Goal: Task Accomplishment & Management: Manage account settings

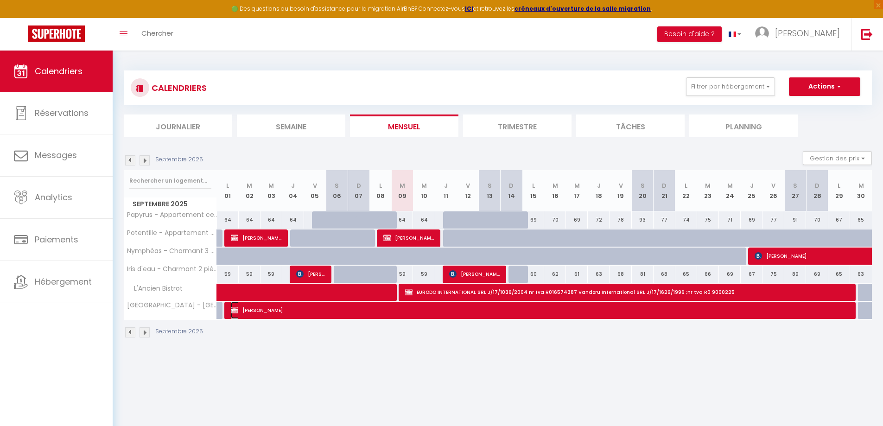
click at [242, 307] on span "Fotios Iakovakis" at bounding box center [540, 310] width 618 height 18
select select "OK"
select select "0"
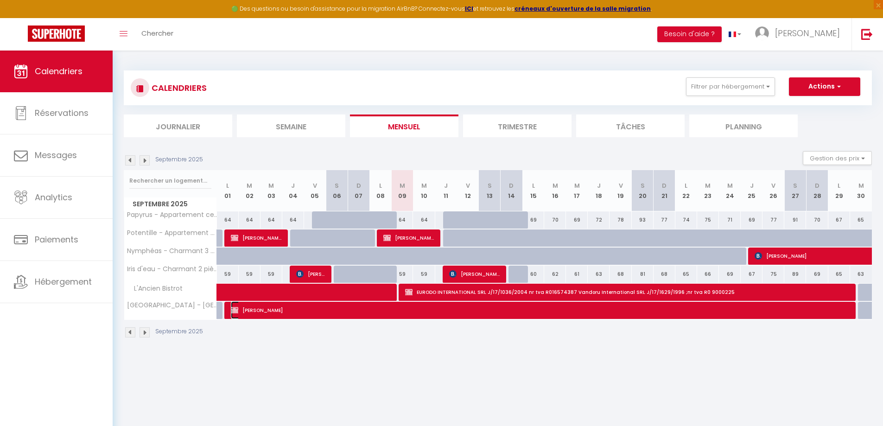
select select "1"
select select
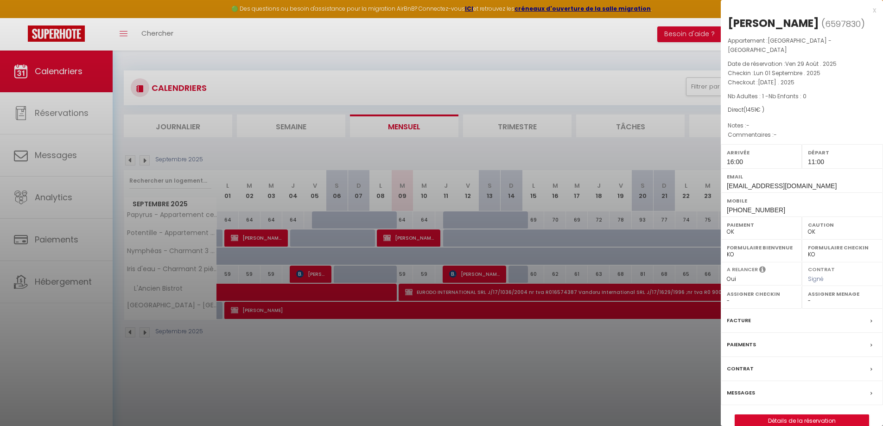
click at [739, 319] on label "Facture" at bounding box center [739, 321] width 24 height 10
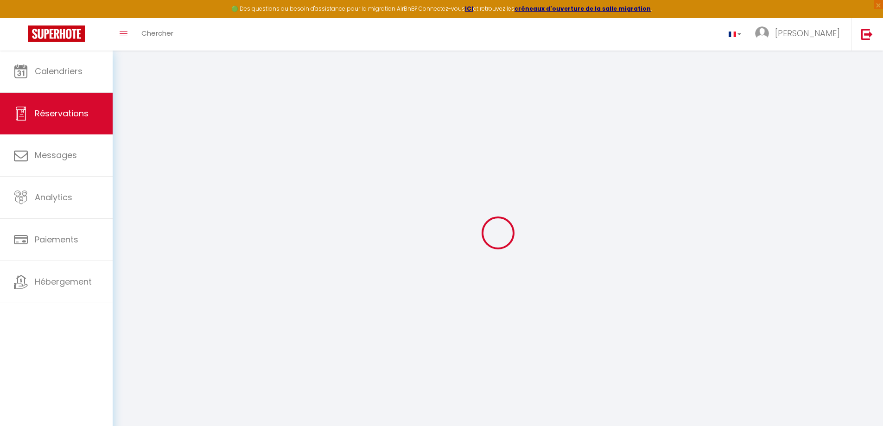
select select "cleaning"
select select "taxes"
select select
checkbox input "false"
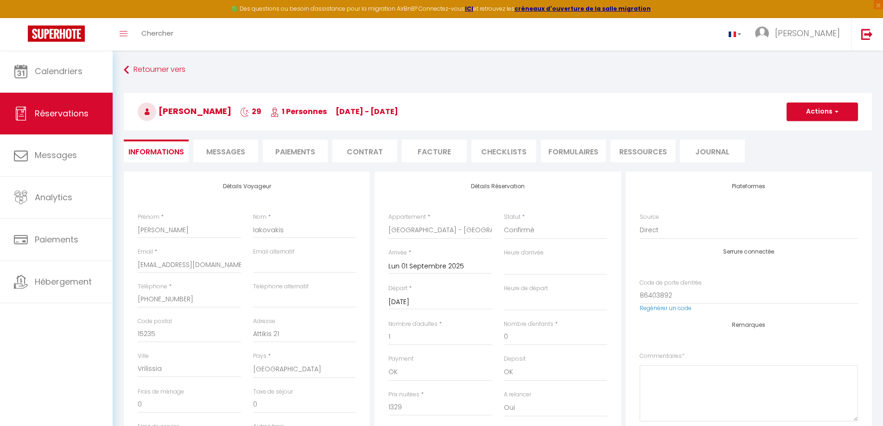
select select
checkbox input "false"
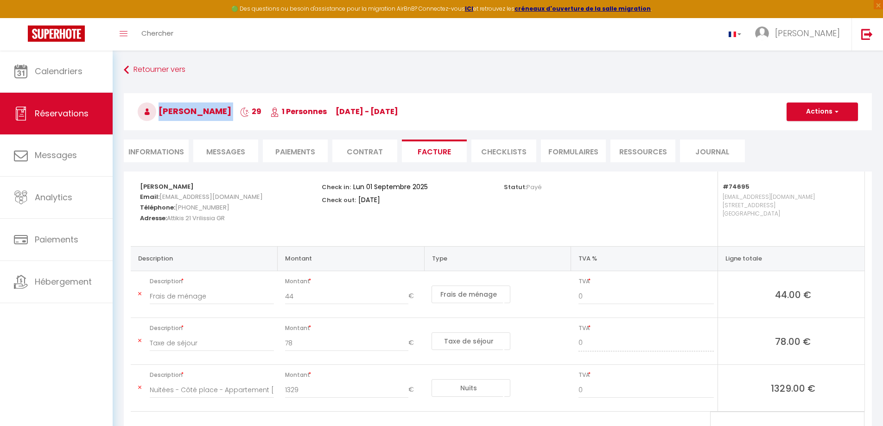
drag, startPoint x: 159, startPoint y: 112, endPoint x: 240, endPoint y: 116, distance: 81.7
click at [240, 116] on h3 "Fotios Iakovakis 29 1 Personnes lu 01 Sep - ma 30 Sep" at bounding box center [498, 111] width 748 height 37
copy h3 "Fotios Iakovakis"
click at [580, 298] on input "0" at bounding box center [646, 296] width 135 height 17
click at [709, 293] on input "1" at bounding box center [646, 296] width 135 height 17
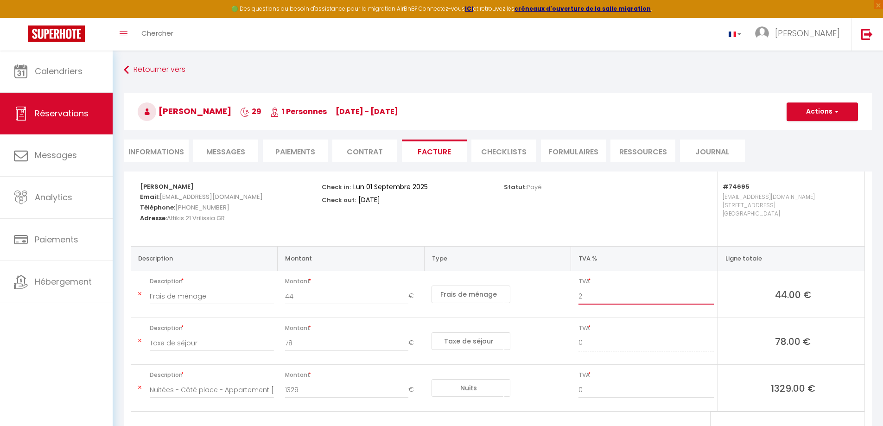
click at [711, 295] on input "2" at bounding box center [646, 296] width 135 height 17
click at [711, 295] on input "3" at bounding box center [646, 296] width 135 height 17
click at [711, 295] on input "4" at bounding box center [646, 296] width 135 height 17
click at [711, 295] on input "5" at bounding box center [646, 296] width 135 height 17
click at [711, 295] on input "6" at bounding box center [646, 296] width 135 height 17
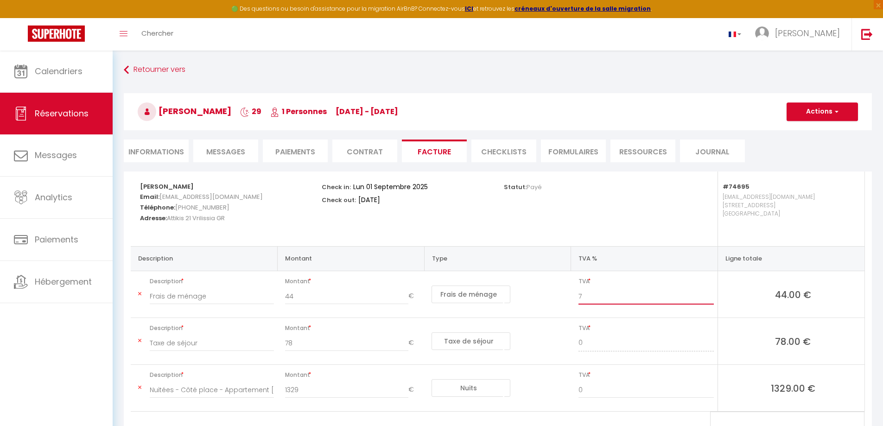
click at [711, 295] on input "7" at bounding box center [646, 296] width 135 height 17
click at [711, 295] on input "8" at bounding box center [646, 296] width 135 height 17
click at [711, 295] on input "9" at bounding box center [646, 296] width 135 height 17
type input "10"
click at [711, 295] on input "10" at bounding box center [646, 296] width 135 height 17
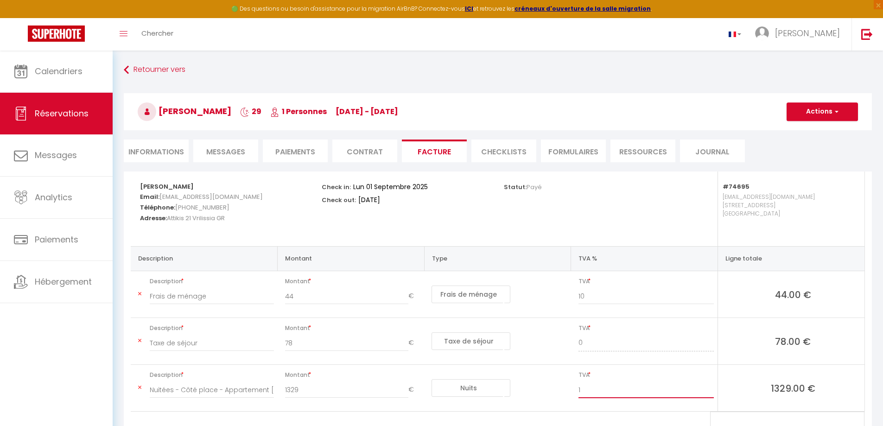
click at [710, 389] on input "1" at bounding box center [646, 390] width 135 height 17
click at [710, 389] on input "2" at bounding box center [646, 390] width 135 height 17
click at [710, 389] on input "3" at bounding box center [646, 390] width 135 height 17
click at [710, 389] on input "4" at bounding box center [646, 390] width 135 height 17
click at [710, 389] on input "5" at bounding box center [646, 390] width 135 height 17
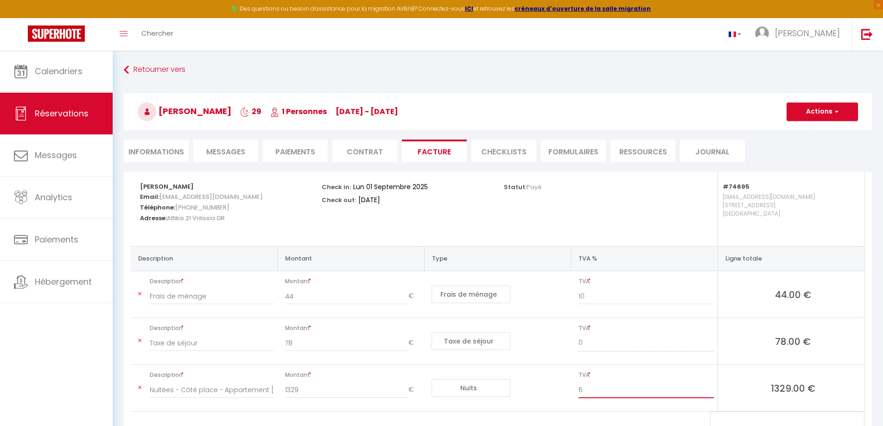
click at [710, 389] on input "6" at bounding box center [646, 390] width 135 height 17
click at [710, 389] on input "7" at bounding box center [646, 390] width 135 height 17
click at [710, 389] on input "8" at bounding box center [646, 390] width 135 height 17
click at [710, 389] on input "9" at bounding box center [646, 390] width 135 height 17
type input "10"
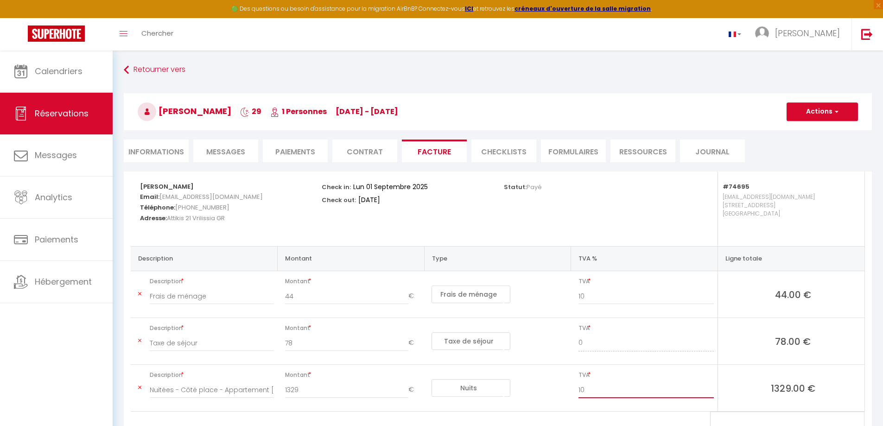
click at [710, 388] on input "10" at bounding box center [646, 390] width 135 height 17
click at [810, 115] on button "Actions" at bounding box center [822, 111] width 71 height 19
click at [804, 133] on link "Enregistrer" at bounding box center [816, 132] width 78 height 12
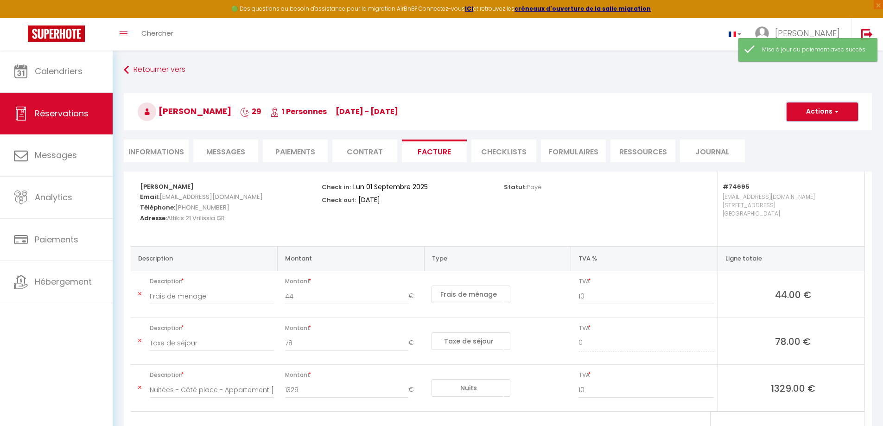
click at [815, 108] on button "Actions" at bounding box center [822, 111] width 71 height 19
click at [814, 144] on link "Aperçu et éditer" at bounding box center [816, 144] width 78 height 12
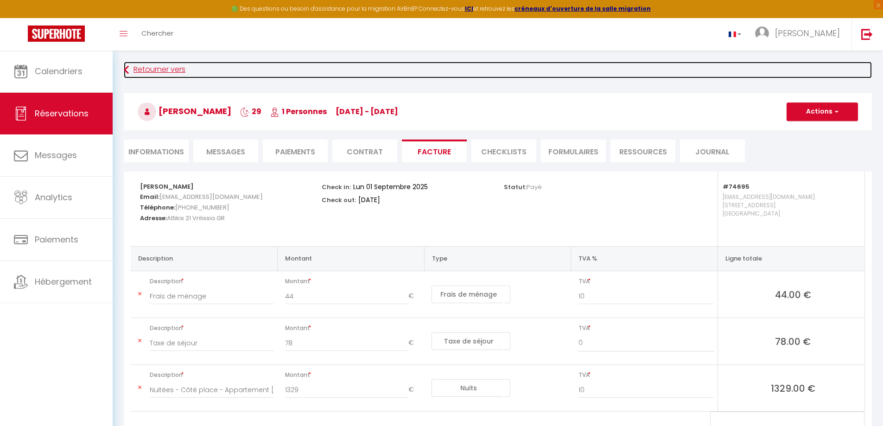
click at [153, 68] on link "Retourner vers" at bounding box center [498, 70] width 748 height 17
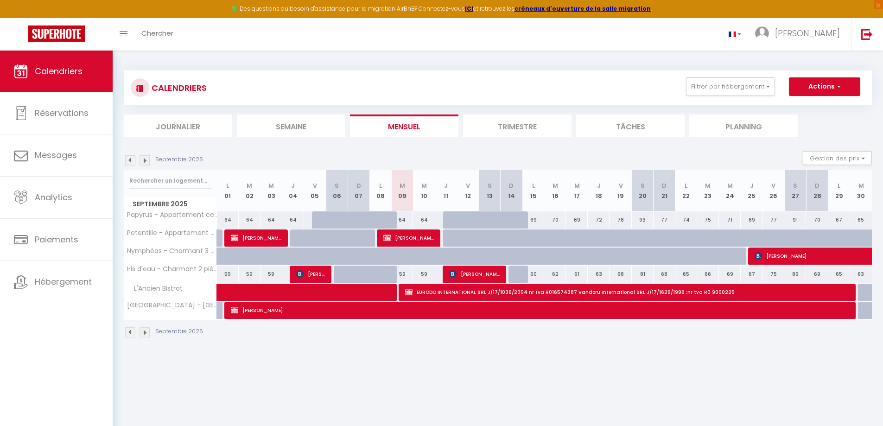
click at [218, 310] on div at bounding box center [214, 311] width 16 height 18
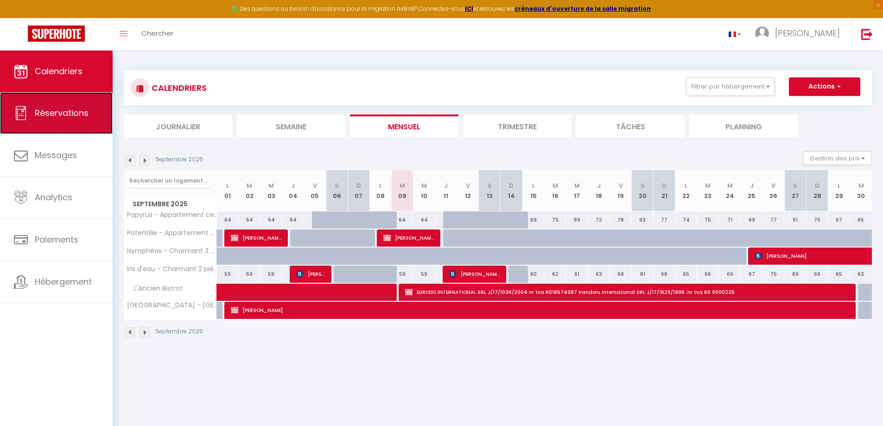
click at [70, 117] on span "Réservations" at bounding box center [62, 113] width 54 height 12
select select "not_cancelled"
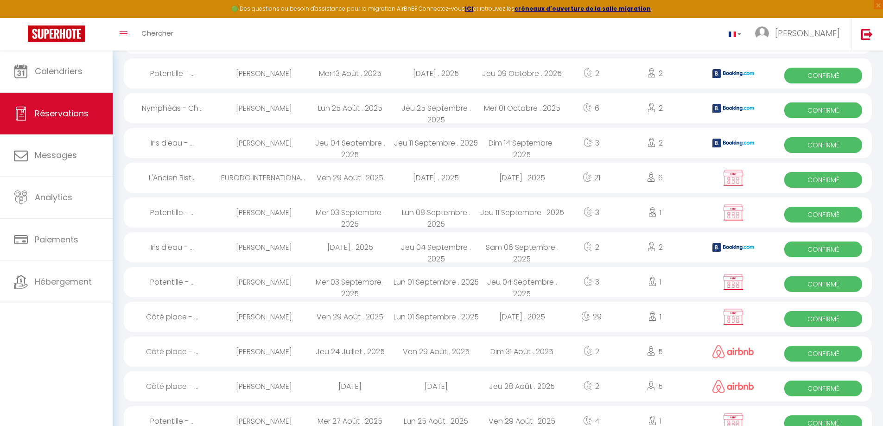
scroll to position [278, 0]
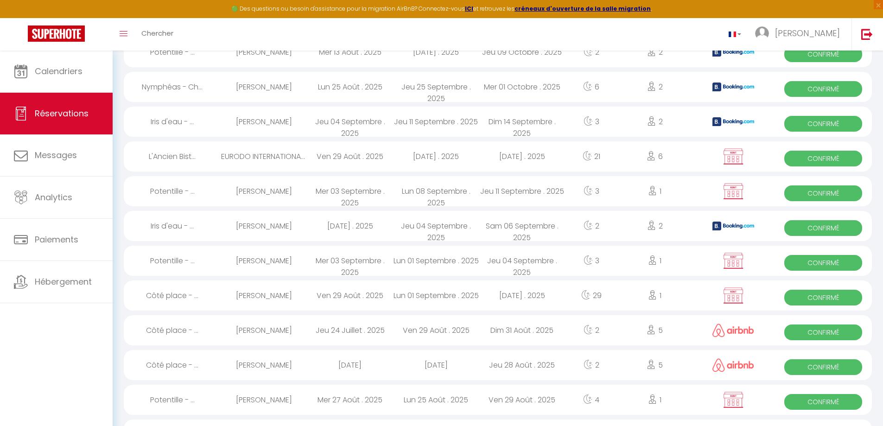
click at [350, 292] on div "Ven 29 Août . 2025" at bounding box center [350, 295] width 86 height 30
select select "OK"
select select "0"
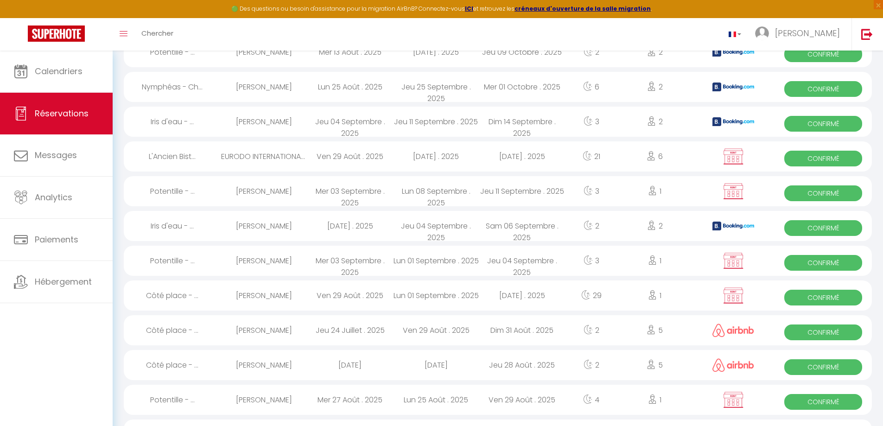
select select "1"
select select
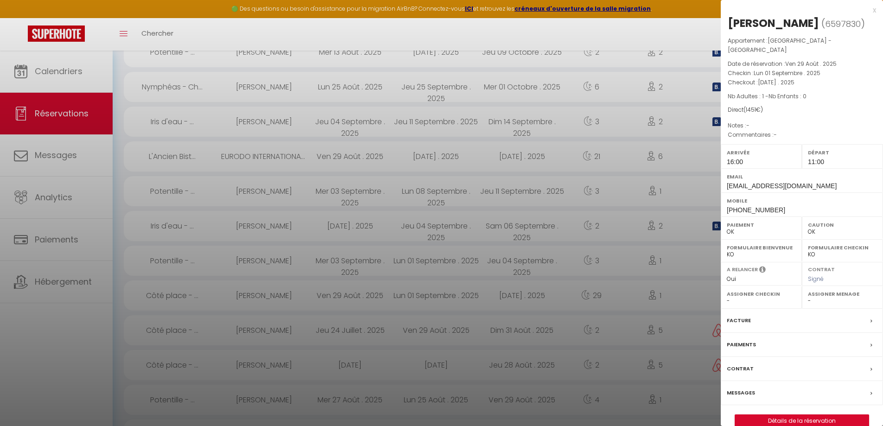
click at [349, 292] on div at bounding box center [441, 213] width 883 height 426
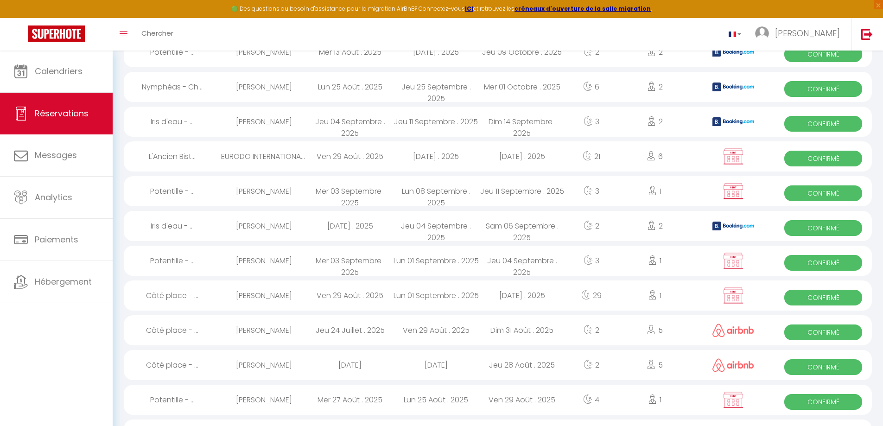
click at [733, 298] on img at bounding box center [733, 296] width 23 height 18
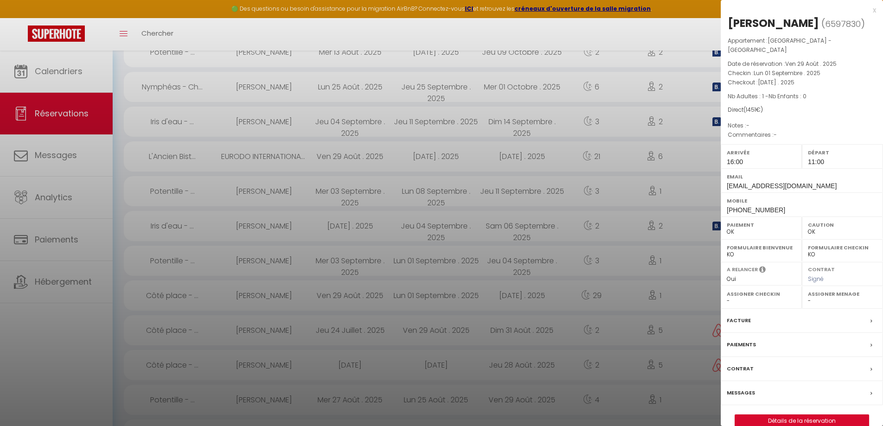
click at [677, 291] on div at bounding box center [441, 213] width 883 height 426
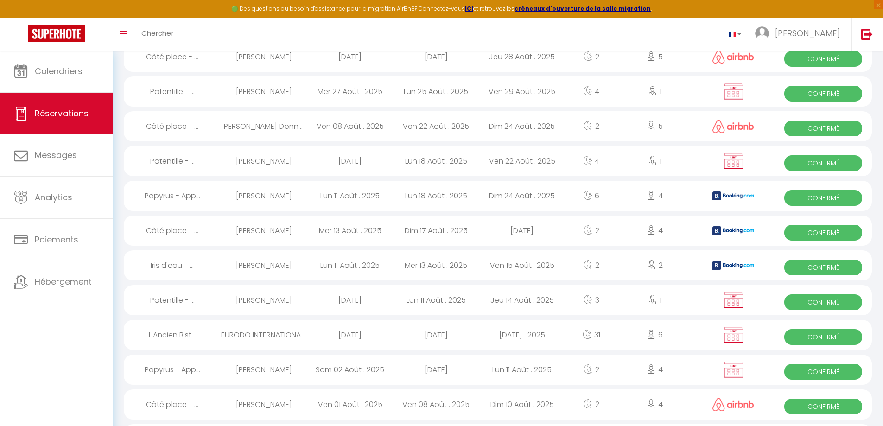
scroll to position [603, 0]
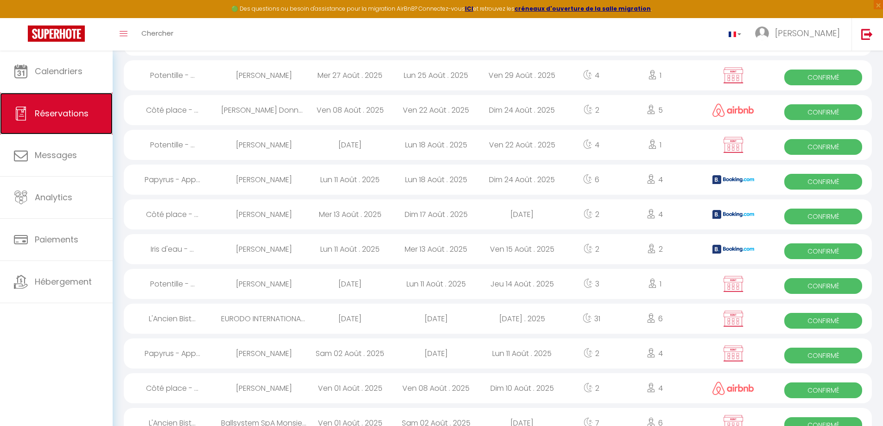
click at [57, 113] on span "Réservations" at bounding box center [62, 114] width 54 height 12
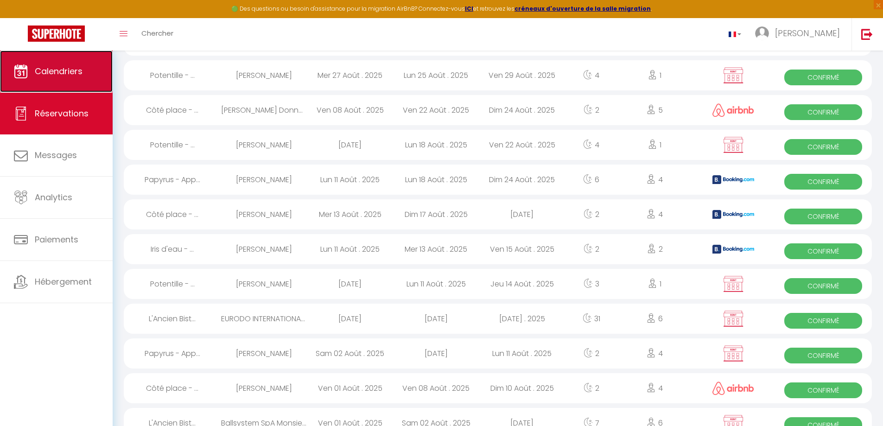
click at [79, 70] on span "Calendriers" at bounding box center [59, 71] width 48 height 12
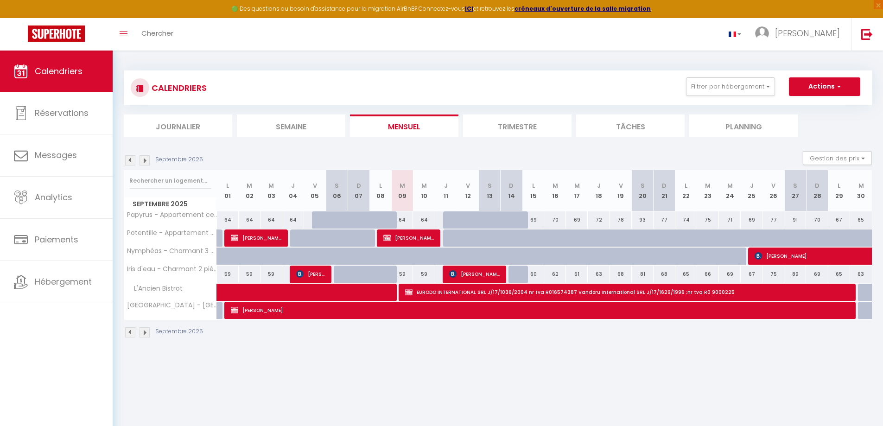
click at [129, 331] on img at bounding box center [130, 332] width 10 height 10
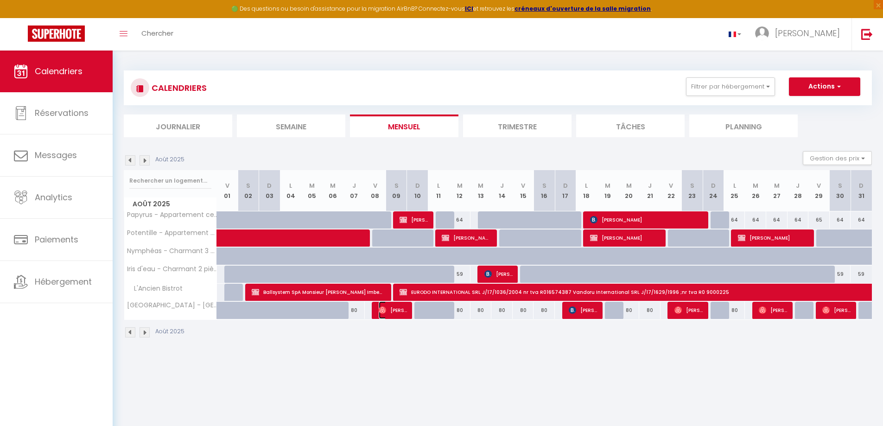
click at [398, 312] on span "Pierre Bokuluta" at bounding box center [393, 310] width 28 height 18
select select "OK"
select select "0"
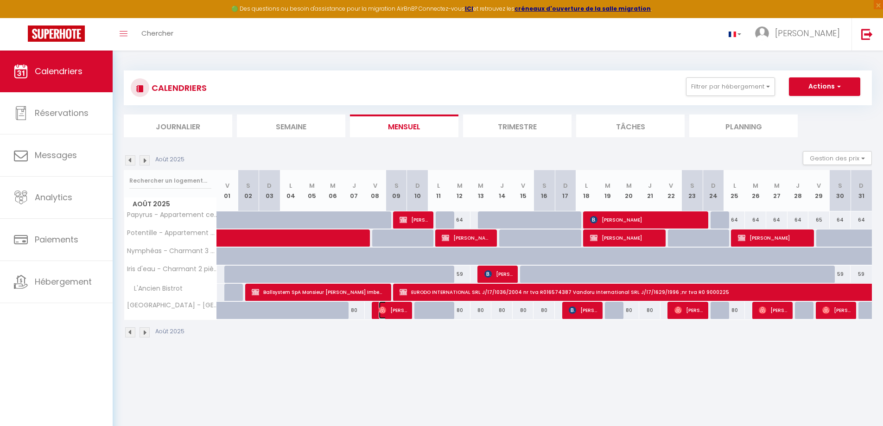
select select "1"
select select
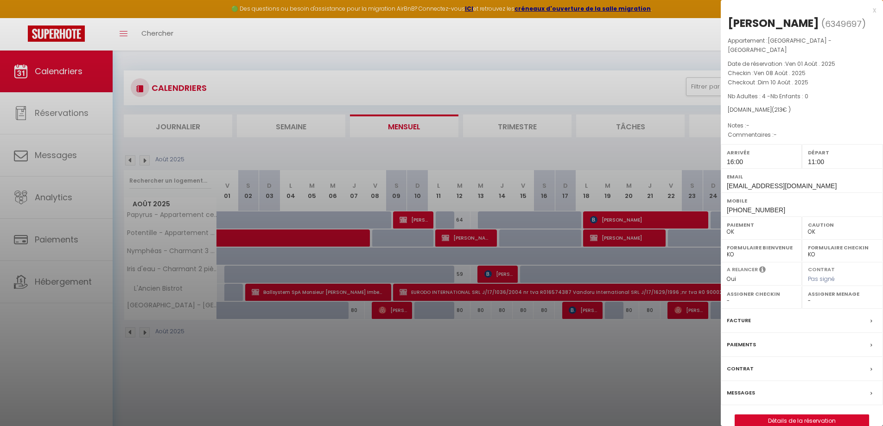
click at [415, 370] on div at bounding box center [441, 213] width 883 height 426
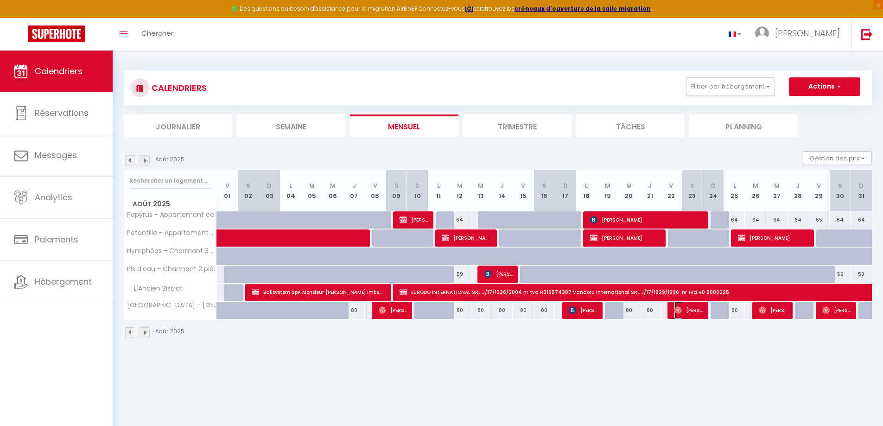
click at [689, 308] on span "Marie-France Donnadille" at bounding box center [689, 310] width 28 height 18
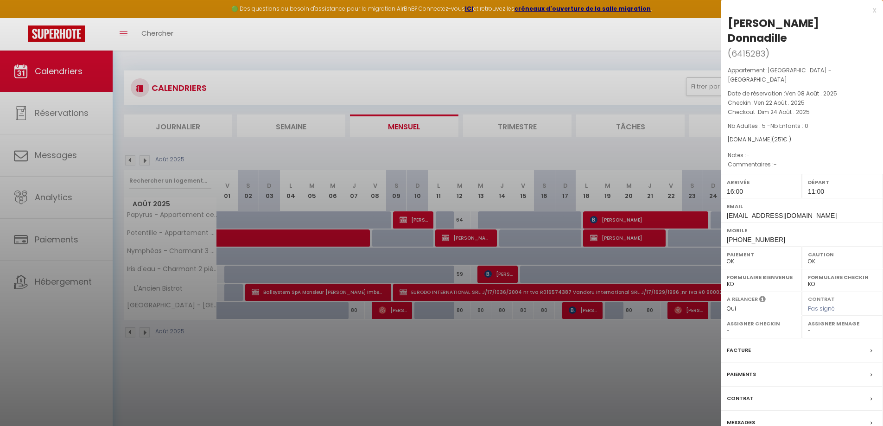
click at [738, 345] on label "Facture" at bounding box center [739, 350] width 24 height 10
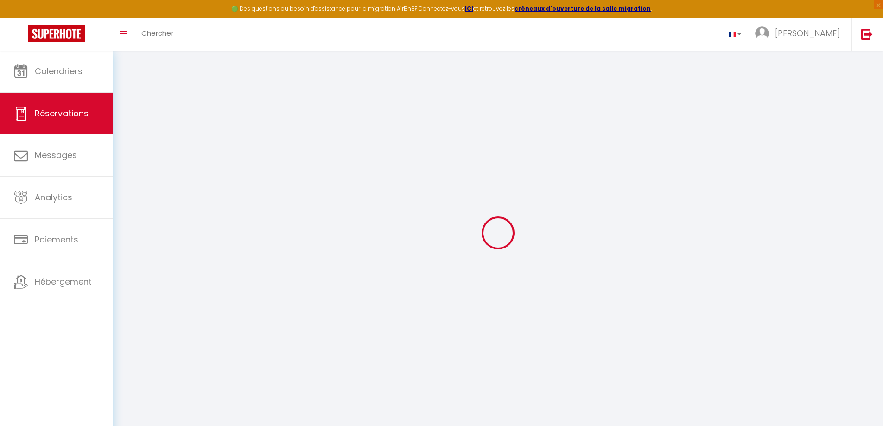
type input "[PERSON_NAME][GEOGRAPHIC_DATA]"
type input "Donnadille"
type input "ea8ypcmjtxykinfrxgcuysbujeog@reply.superhote.com"
type input "+33613606966"
select select
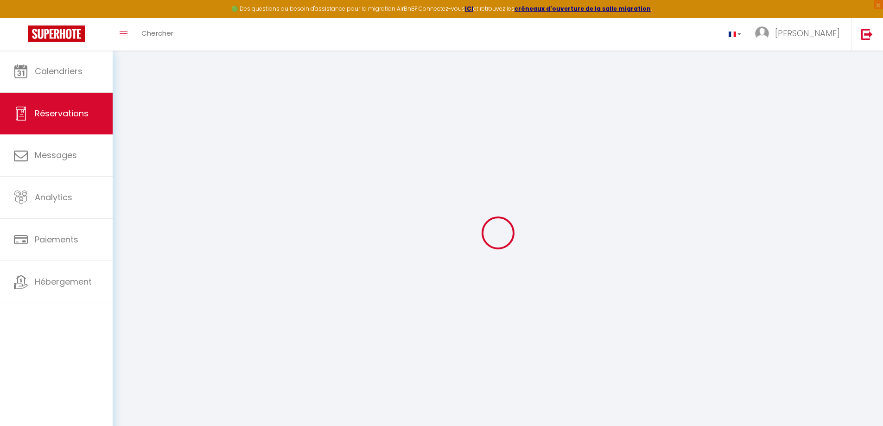
type input "7.53"
select select "74695"
select select "1"
select select
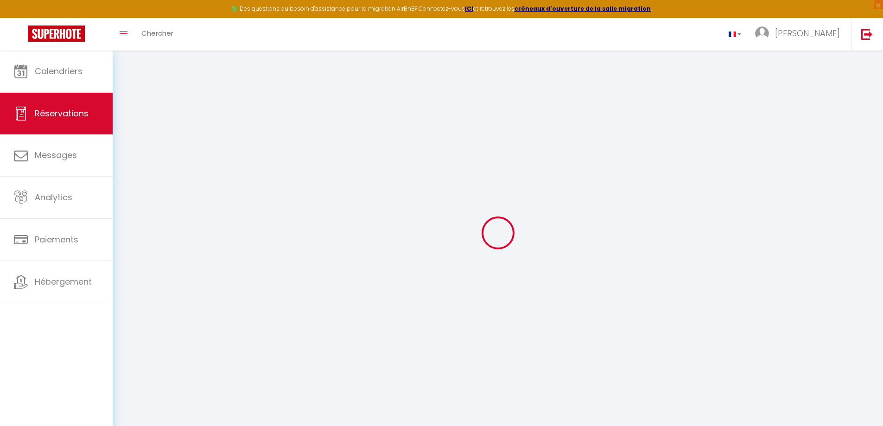
type input "5"
select select "12"
select select
type input "198"
checkbox input "false"
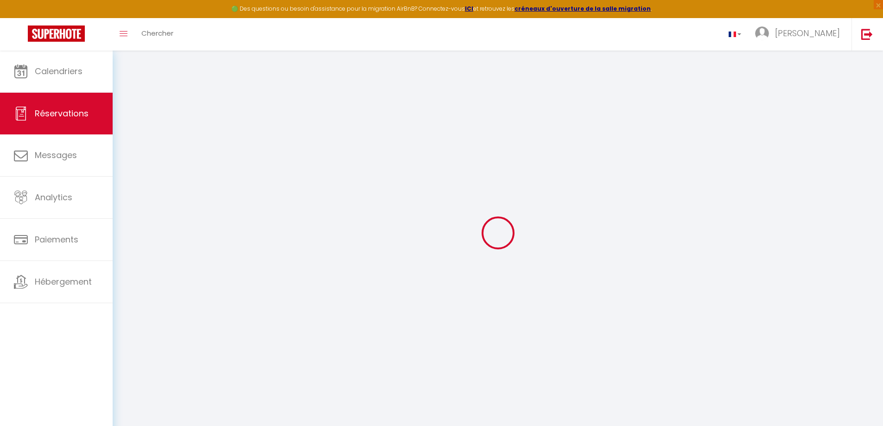
select select "1"
type input "0"
select select
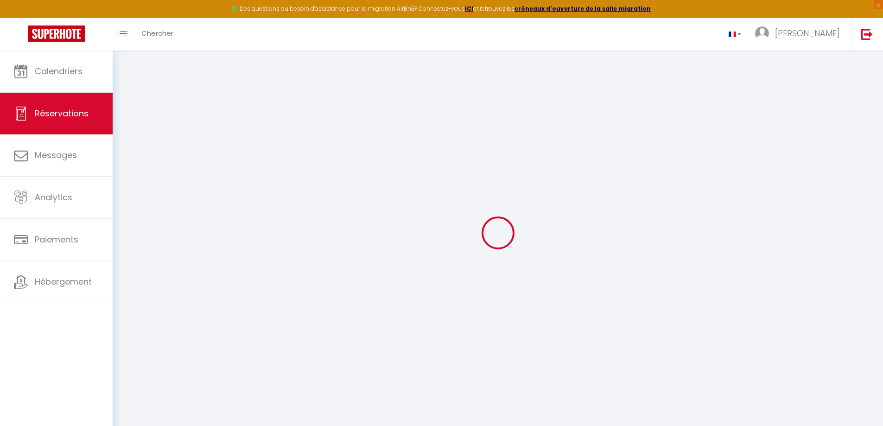
select select
select select "15"
checkbox input "false"
select select
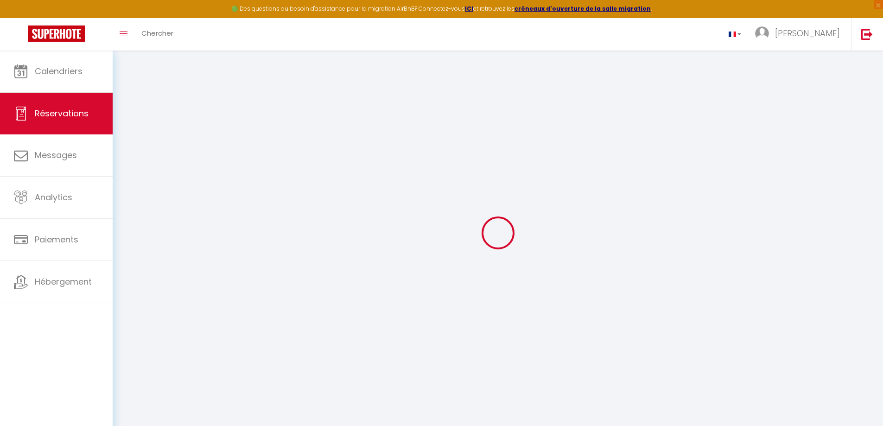
select select
checkbox input "false"
select select
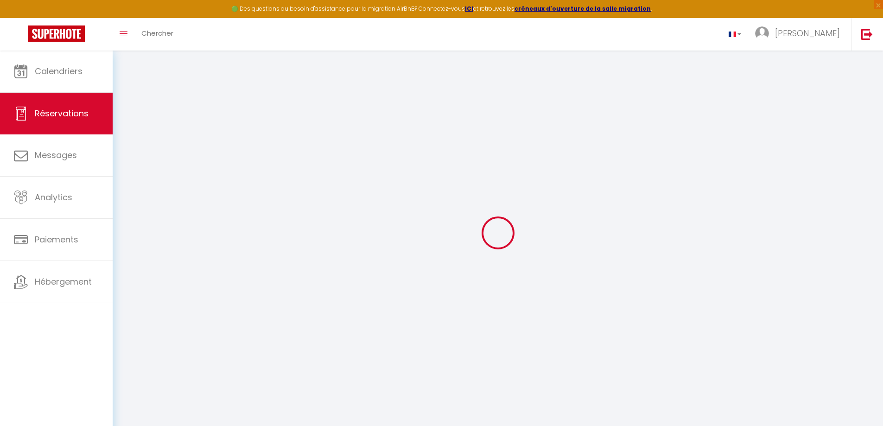
select select
checkbox input "false"
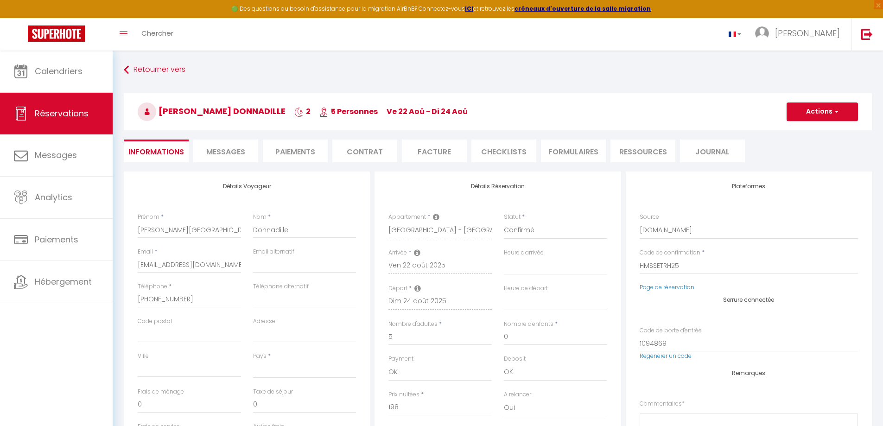
select select
checkbox input "false"
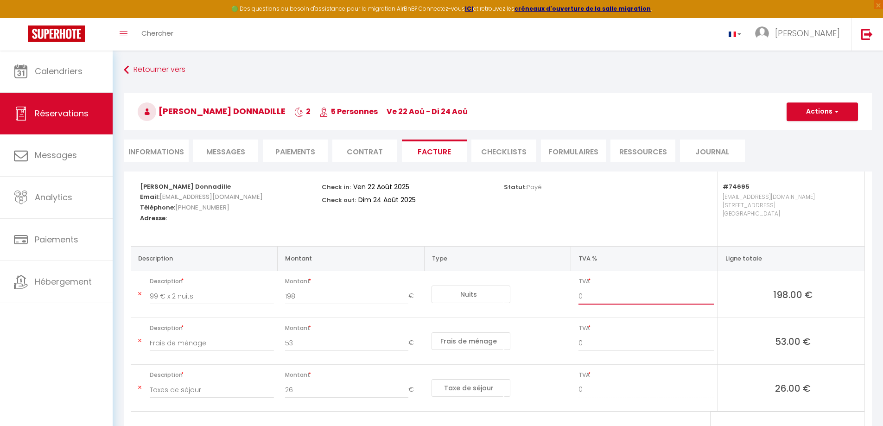
drag, startPoint x: 581, startPoint y: 298, endPoint x: 573, endPoint y: 295, distance: 9.0
click at [573, 297] on div "0" at bounding box center [646, 301] width 147 height 26
type input "10"
click at [583, 348] on input "0" at bounding box center [646, 343] width 135 height 17
click at [582, 348] on input "0" at bounding box center [646, 343] width 135 height 17
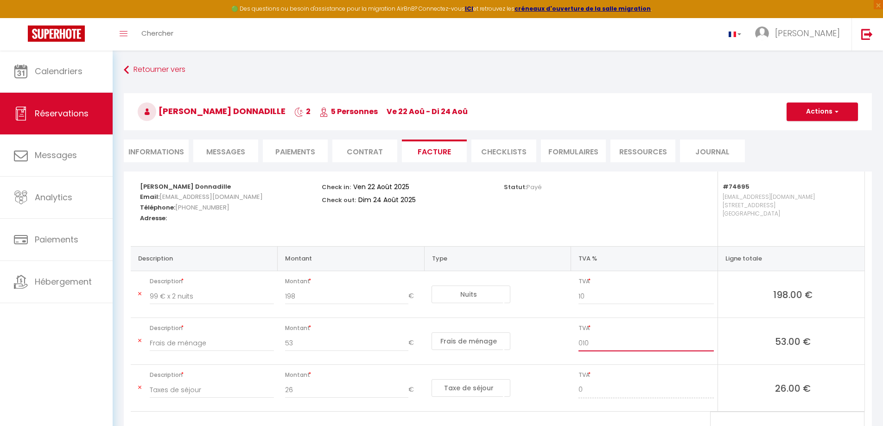
scroll to position [51, 0]
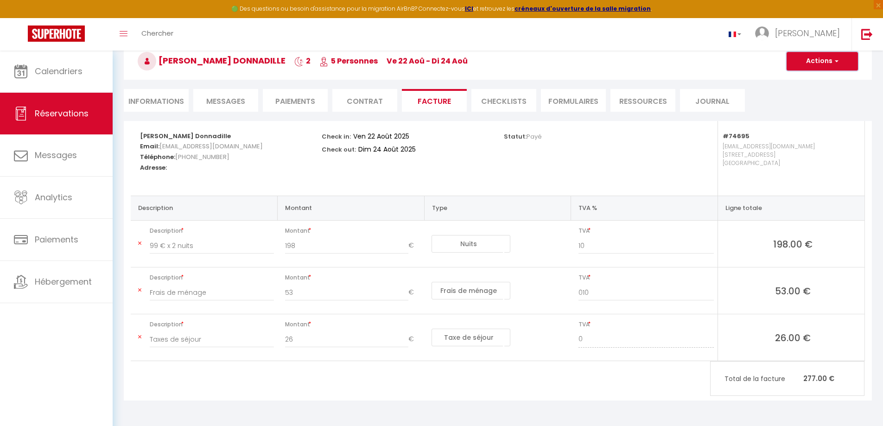
click at [807, 64] on button "Actions" at bounding box center [822, 61] width 71 height 19
click at [805, 83] on link "Enregistrer" at bounding box center [816, 82] width 78 height 12
drag, startPoint x: 812, startPoint y: 64, endPoint x: 809, endPoint y: 70, distance: 7.9
click at [812, 64] on button "Actions" at bounding box center [822, 61] width 71 height 19
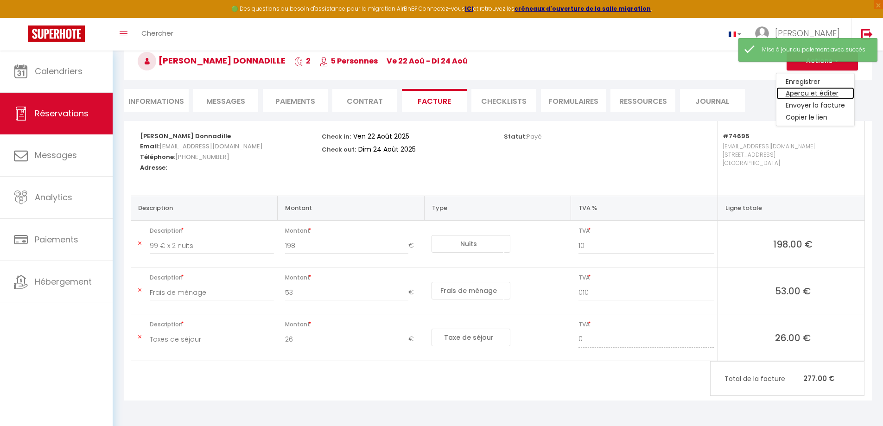
click at [807, 96] on link "Aperçu et éditer" at bounding box center [816, 94] width 78 height 12
type input "10"
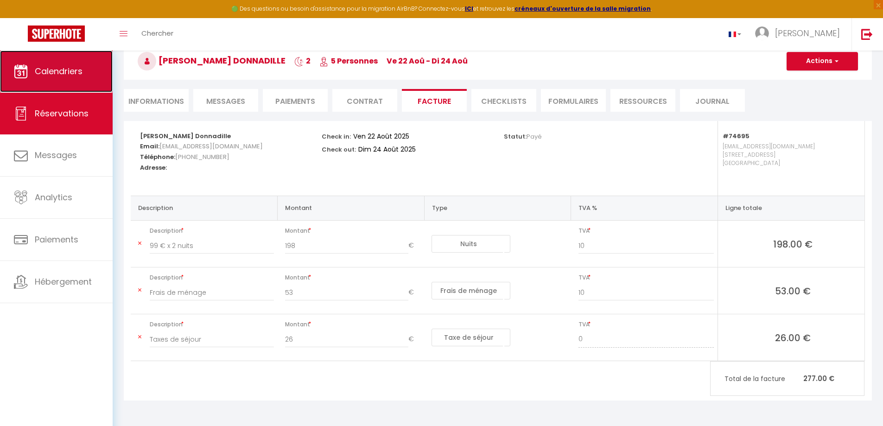
click at [64, 70] on span "Calendriers" at bounding box center [59, 71] width 48 height 12
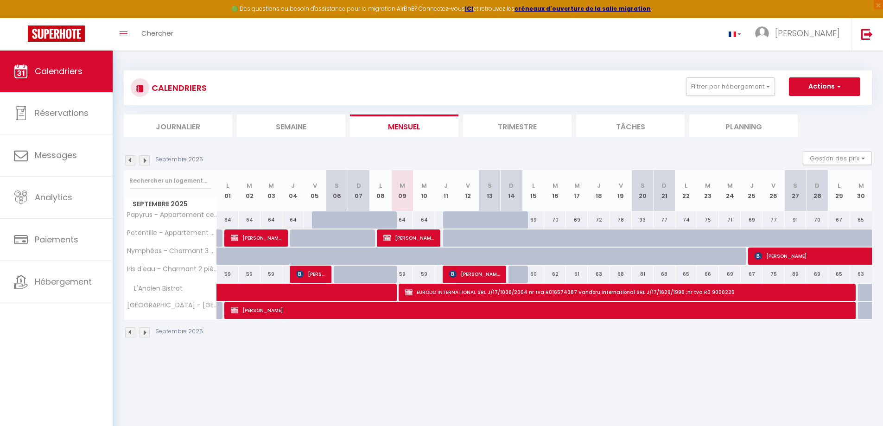
click at [129, 331] on img at bounding box center [130, 332] width 10 height 10
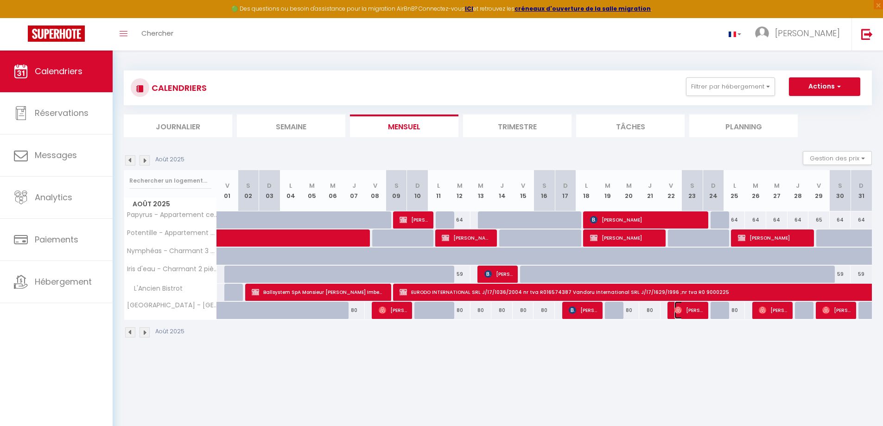
click at [694, 310] on span "Marie-France Donnadille" at bounding box center [689, 310] width 28 height 18
select select "OK"
select select "0"
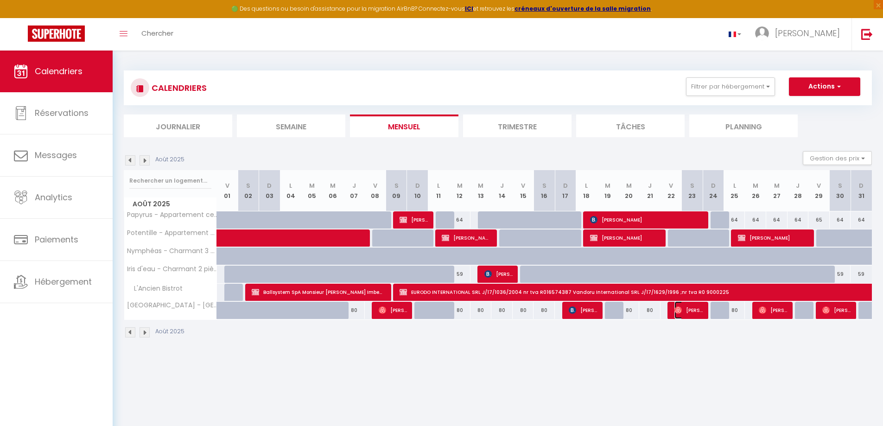
select select "1"
select select
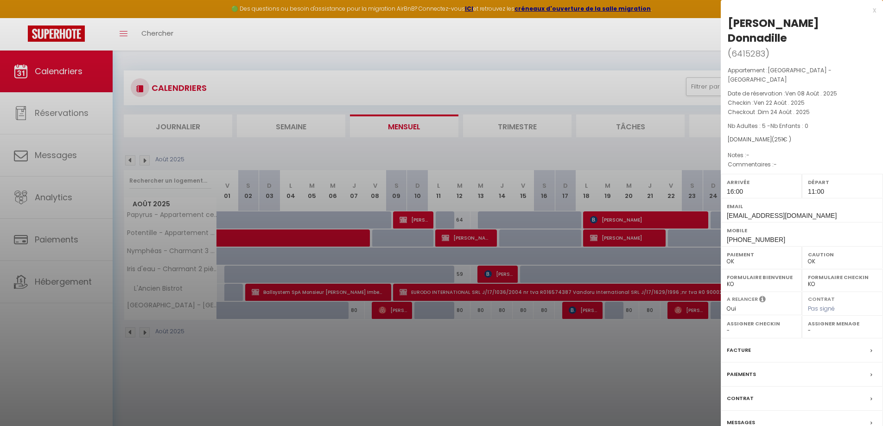
click at [588, 314] on div at bounding box center [441, 213] width 883 height 426
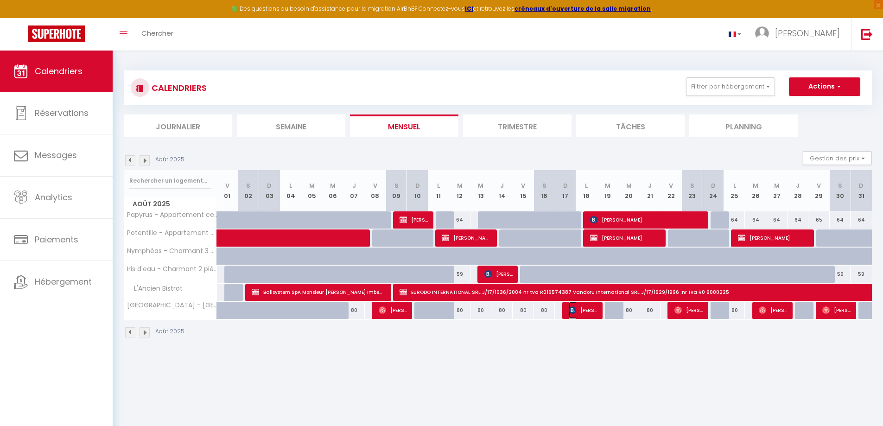
click at [589, 314] on span "Marieke Stienen" at bounding box center [583, 310] width 28 height 18
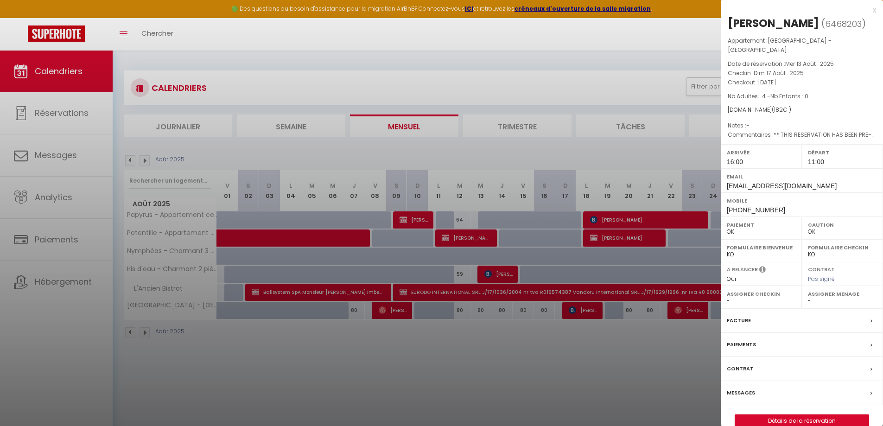
click at [739, 319] on label "Facture" at bounding box center [739, 321] width 24 height 10
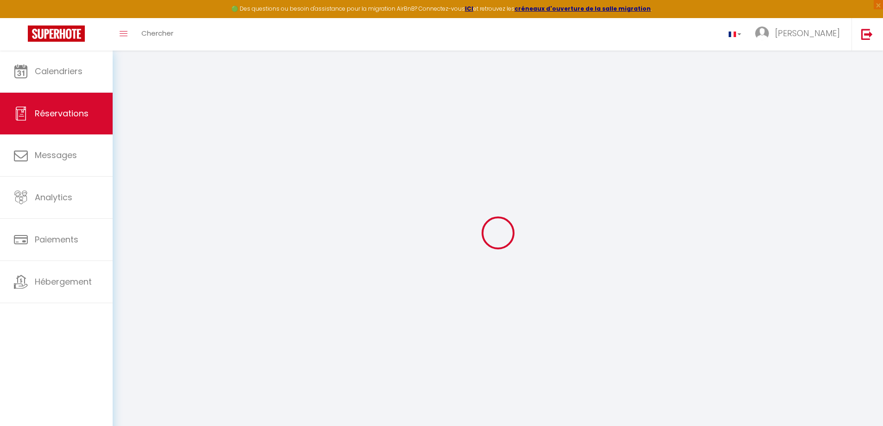
select select
checkbox input "false"
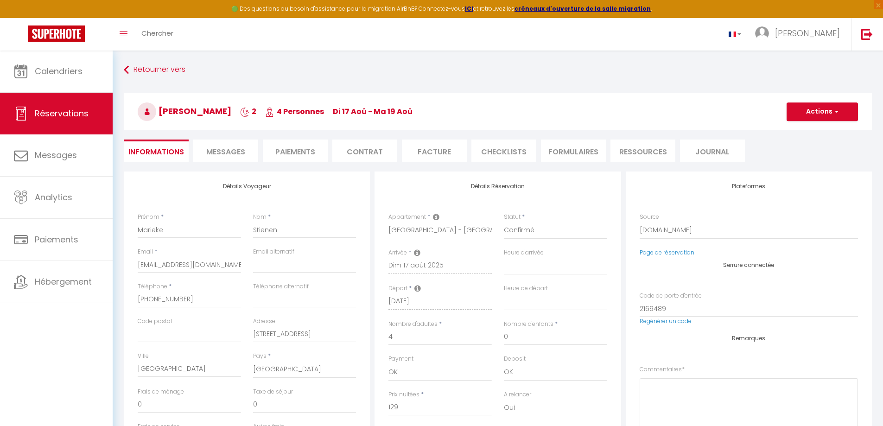
select select
checkbox input "false"
type textarea "** THIS RESERVATION HAS BEEN PRE-PAID ** BOOKING NOTE : Payment charge is EUR 2…"
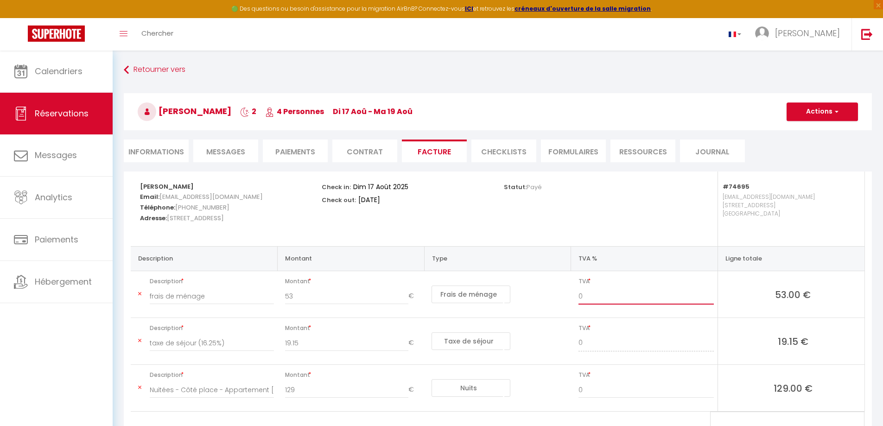
drag, startPoint x: 583, startPoint y: 297, endPoint x: 573, endPoint y: 297, distance: 10.7
click at [573, 297] on div "0" at bounding box center [646, 301] width 147 height 26
type input "10"
drag, startPoint x: 582, startPoint y: 389, endPoint x: 572, endPoint y: 388, distance: 10.4
click at [572, 388] on td "TVA 0" at bounding box center [644, 388] width 147 height 47
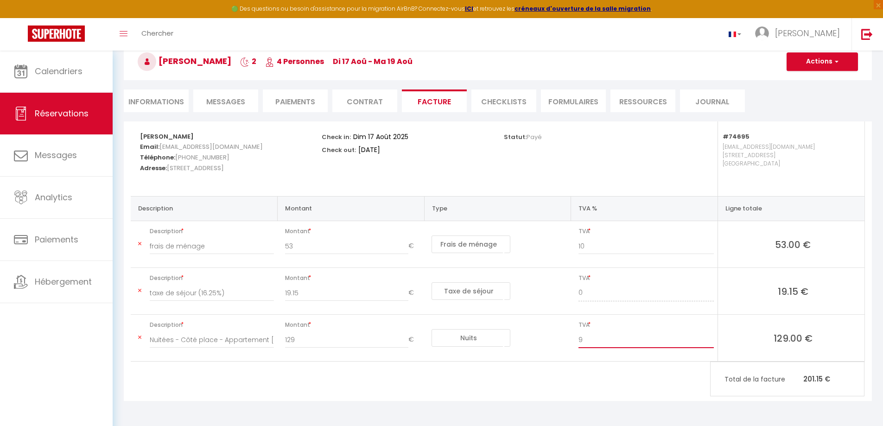
scroll to position [51, 0]
type input "9"
click at [820, 64] on button "Actions" at bounding box center [822, 61] width 71 height 19
click at [818, 81] on link "Enregistrer" at bounding box center [816, 82] width 78 height 12
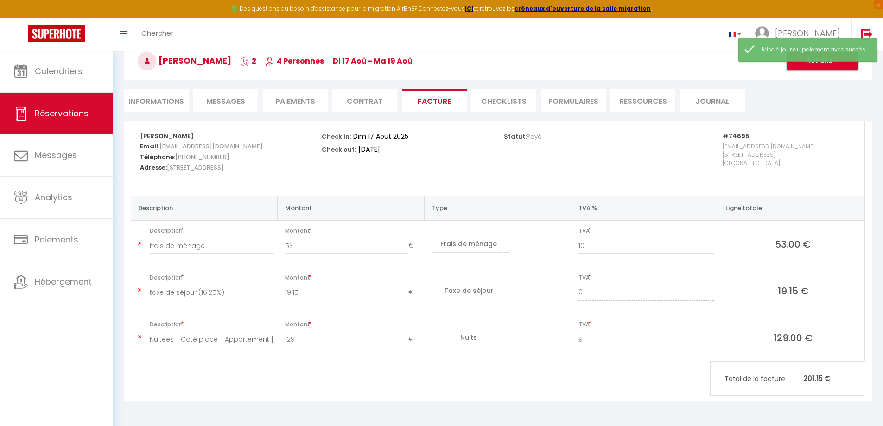
click at [822, 66] on button "Actions" at bounding box center [822, 61] width 71 height 19
click at [815, 93] on link "Aperçu et éditer" at bounding box center [816, 94] width 78 height 12
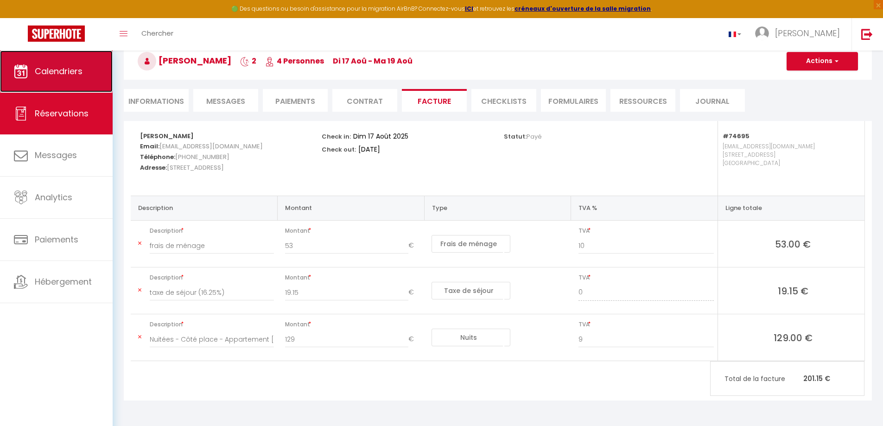
click at [69, 71] on span "Calendriers" at bounding box center [59, 71] width 48 height 12
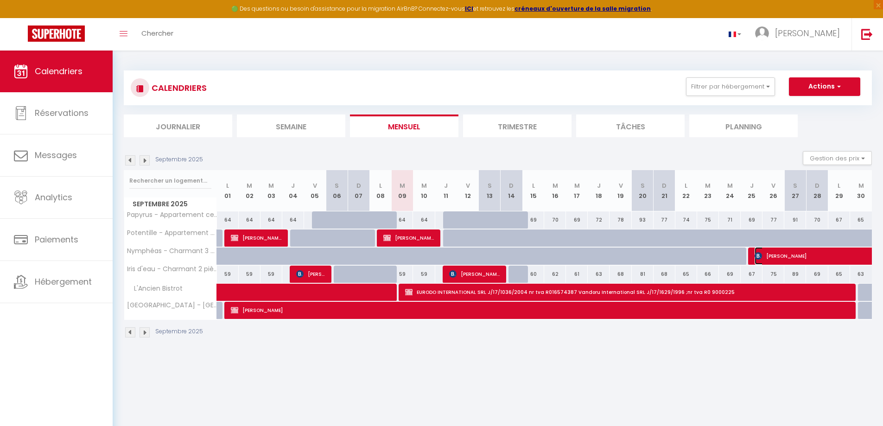
click at [767, 256] on span "Aranda Domitila" at bounding box center [819, 256] width 128 height 18
select select "OK"
select select "KO"
select select "0"
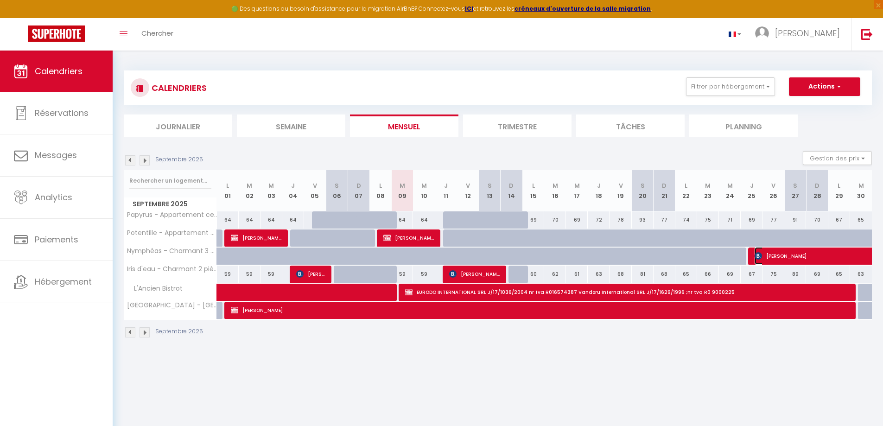
select select "1"
select select
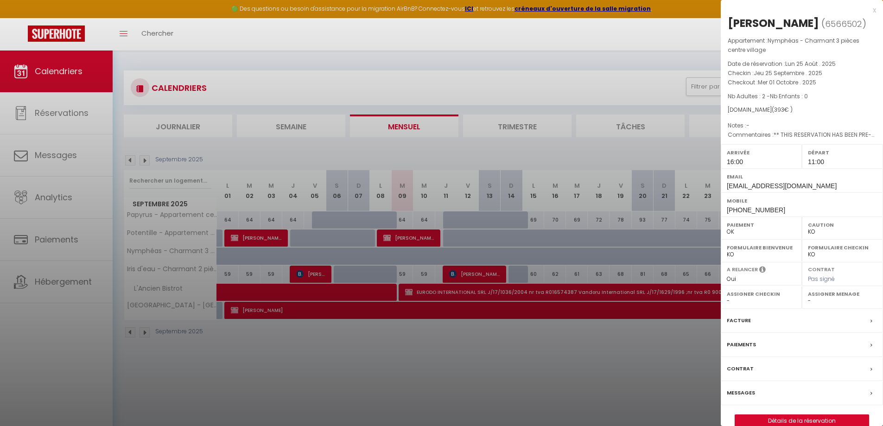
click at [440, 357] on div at bounding box center [441, 213] width 883 height 426
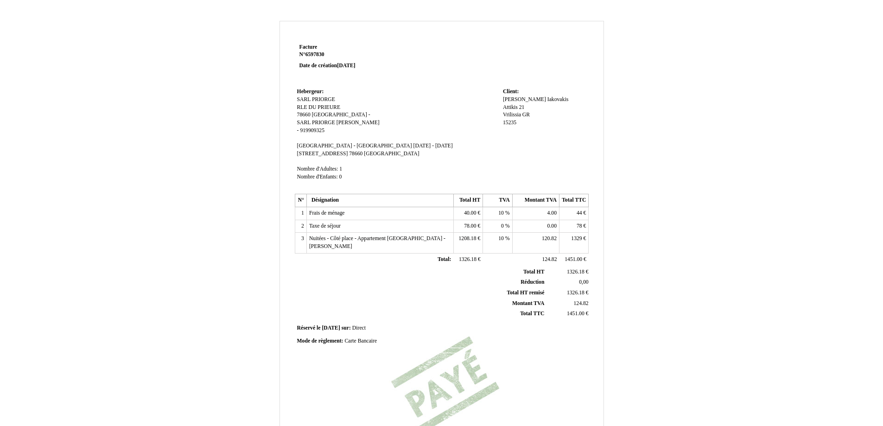
click at [571, 313] on span "1451.00" at bounding box center [576, 314] width 18 height 6
click at [547, 287] on td "0,00 0,00" at bounding box center [568, 282] width 44 height 11
click at [571, 314] on span "1451.00" at bounding box center [576, 314] width 18 height 6
click at [579, 303] on span "124.82" at bounding box center [581, 303] width 15 height 6
click at [526, 302] on span "Montant TVA" at bounding box center [528, 303] width 32 height 6
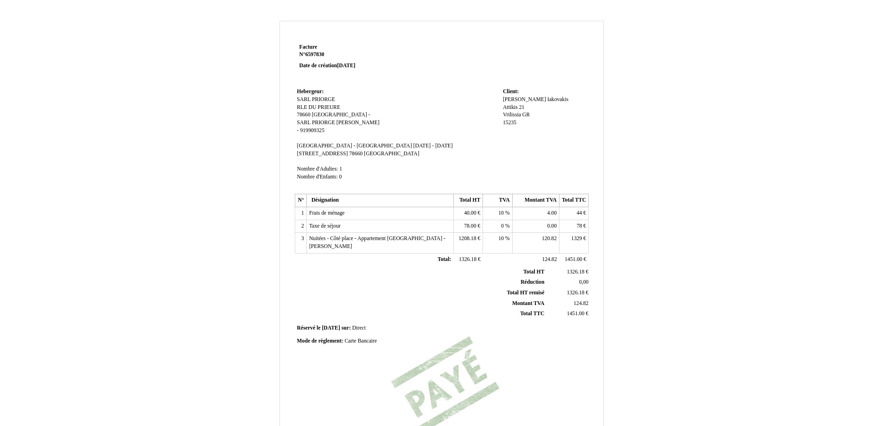
click at [422, 276] on th "Total HT Total HT" at bounding box center [421, 272] width 250 height 10
drag, startPoint x: 503, startPoint y: 98, endPoint x: 542, endPoint y: 100, distance: 39.0
click at [542, 100] on div "Marieke Marieke Stienen Stienen Mozartstraat 32 Mozartstraat 32 Ridderkerk Ridd…" at bounding box center [544, 115] width 83 height 39
copy div "Marieke Stienen"
